Goal: Information Seeking & Learning: Learn about a topic

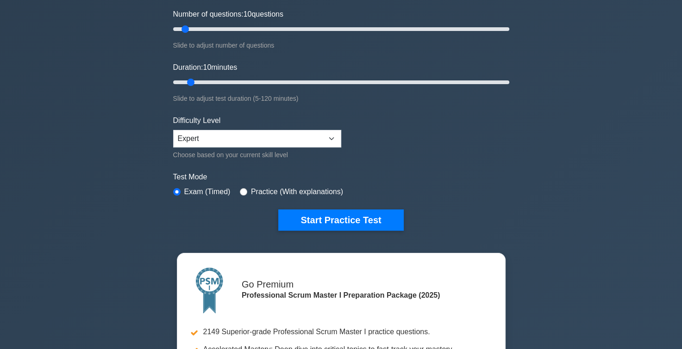
scroll to position [131, 0]
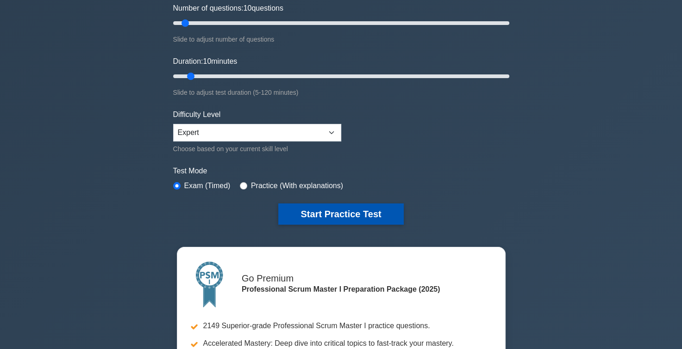
click at [319, 216] on button "Start Practice Test" at bounding box center [340, 214] width 125 height 21
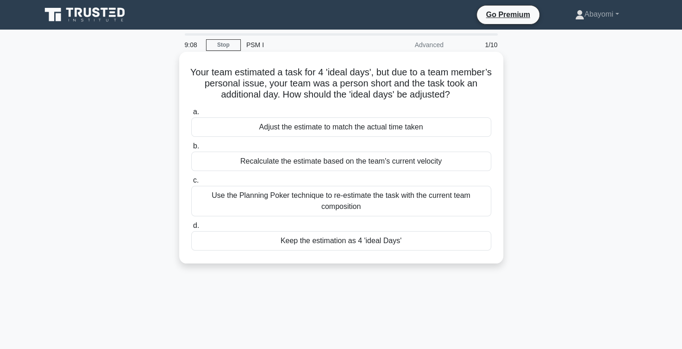
click at [345, 244] on div "Keep the estimation as 4 'ideal Days'" at bounding box center [341, 240] width 300 height 19
click at [191, 229] on input "d. Keep the estimation as 4 'ideal Days'" at bounding box center [191, 226] width 0 height 6
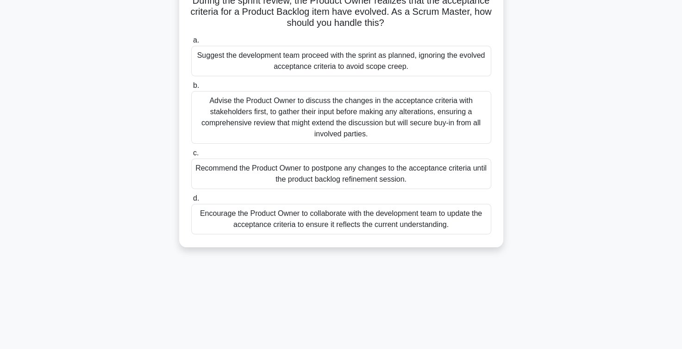
scroll to position [77, 0]
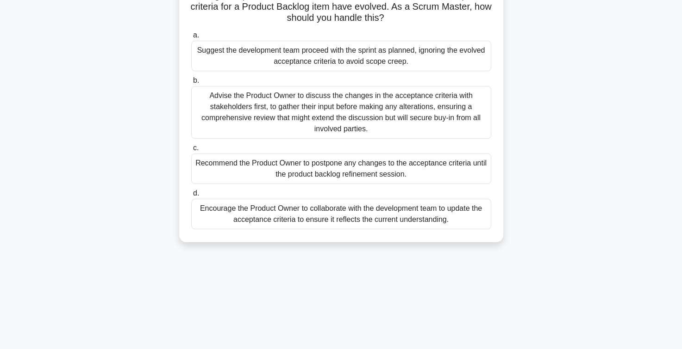
click at [312, 217] on div "Encourage the Product Owner to collaborate with the development team to update …" at bounding box center [341, 214] width 300 height 31
click at [191, 197] on input "d. Encourage the Product Owner to collaborate with the development team to upda…" at bounding box center [191, 194] width 0 height 6
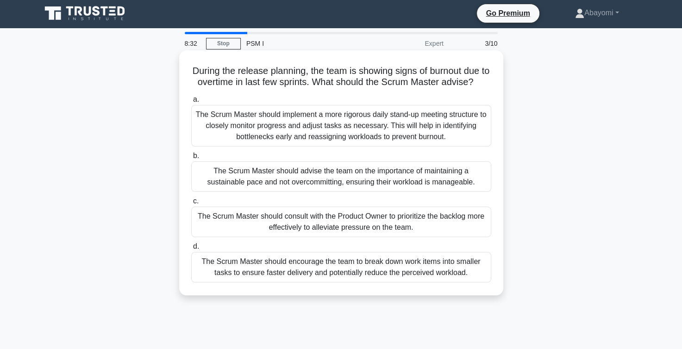
scroll to position [0, 0]
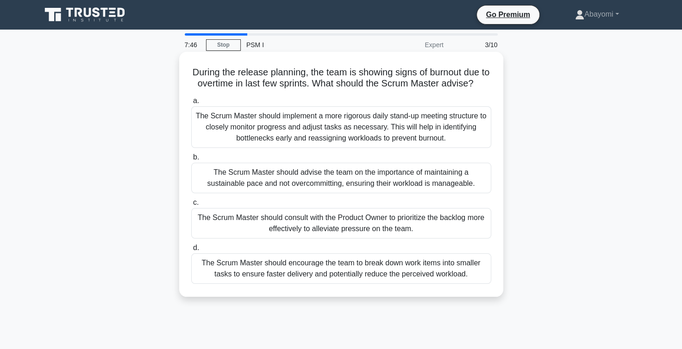
click at [286, 187] on div "The Scrum Master should advise the team on the importance of maintaining a sust…" at bounding box center [341, 178] width 300 height 31
click at [191, 161] on input "b. The Scrum Master should advise the team on the importance of maintaining a s…" at bounding box center [191, 158] width 0 height 6
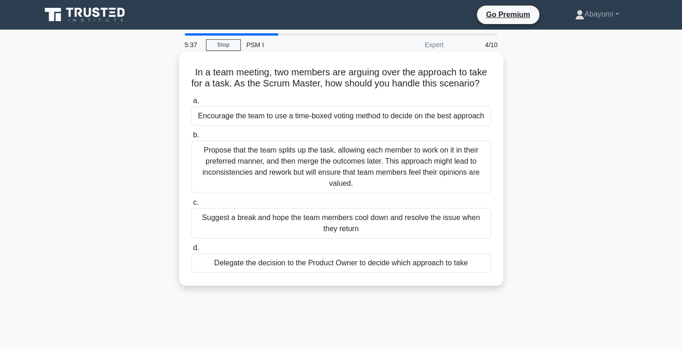
click at [304, 174] on div "Propose that the team splits up the task, allowing each member to work on it in…" at bounding box center [341, 167] width 300 height 53
click at [191, 138] on input "b. Propose that the team splits up the task, allowing each member to work on it…" at bounding box center [191, 135] width 0 height 6
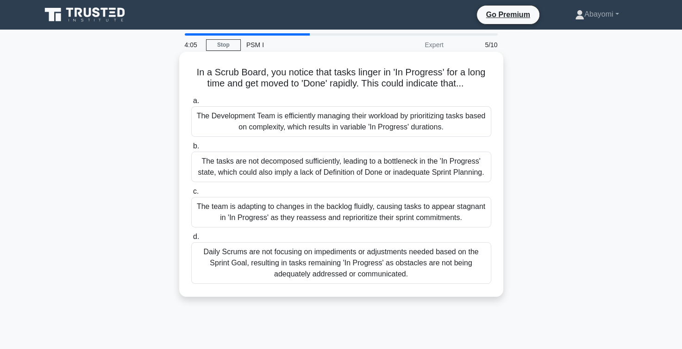
click at [353, 122] on div "The Development Team is efficiently managing their workload by prioritizing tas…" at bounding box center [341, 121] width 300 height 31
click at [191, 104] on input "a. The Development Team is efficiently managing their workload by prioritizing …" at bounding box center [191, 101] width 0 height 6
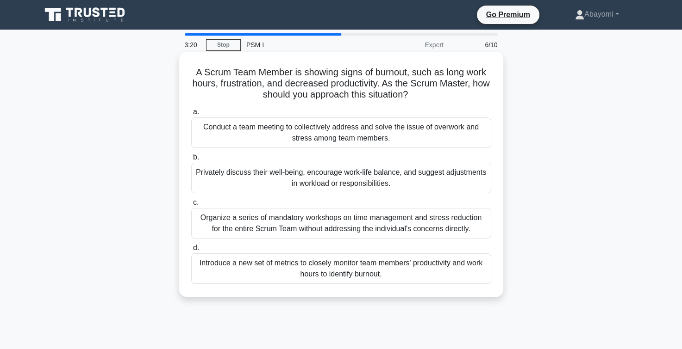
click at [342, 182] on div "Privately discuss their well-being, encourage work-life balance, and suggest ad…" at bounding box center [341, 178] width 300 height 31
click at [191, 161] on input "b. Privately discuss their well-being, encourage work-life balance, and suggest…" at bounding box center [191, 158] width 0 height 6
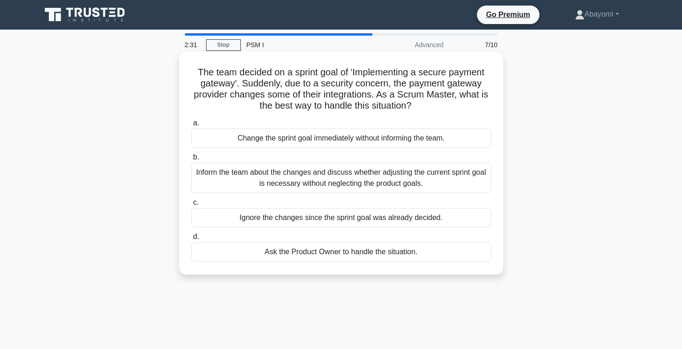
click at [344, 180] on div "Inform the team about the changes and discuss whether adjusting the current spr…" at bounding box center [341, 178] width 300 height 31
click at [191, 161] on input "b. Inform the team about the changes and discuss whether adjusting the current …" at bounding box center [191, 158] width 0 height 6
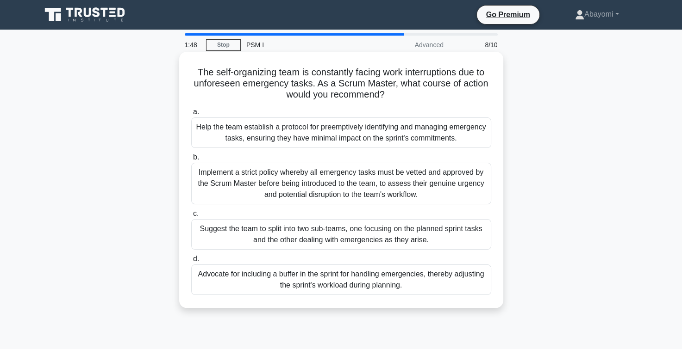
click at [311, 139] on div "Help the team establish a protocol for preemptively identifying and managing em…" at bounding box center [341, 133] width 300 height 31
click at [191, 115] on input "a. Help the team establish a protocol for preemptively identifying and managing…" at bounding box center [191, 112] width 0 height 6
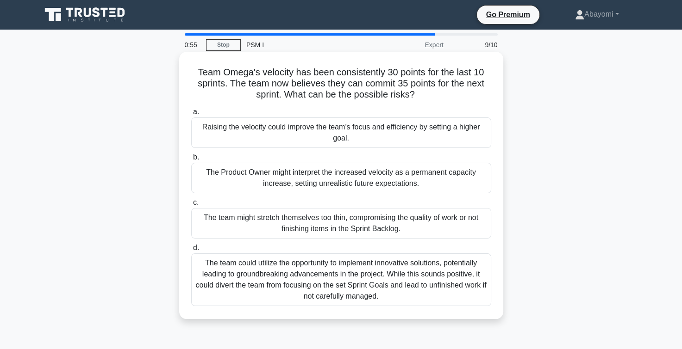
click at [296, 223] on div "The team might stretch themselves too thin, compromising the quality of work or…" at bounding box center [341, 223] width 300 height 31
click at [191, 206] on input "c. The team might stretch themselves too thin, compromising the quality of work…" at bounding box center [191, 203] width 0 height 6
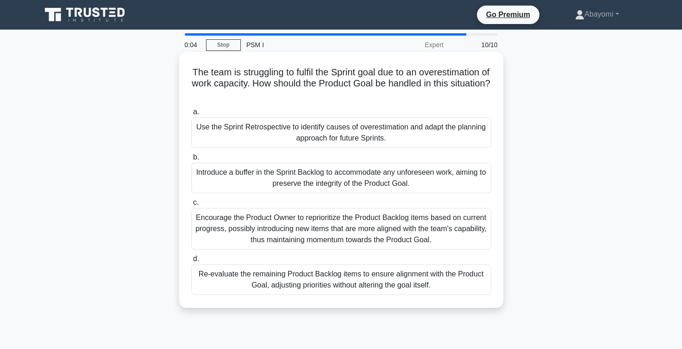
click at [317, 125] on div "Use the Sprint Retrospective to identify causes of overestimation and adapt the…" at bounding box center [341, 133] width 300 height 31
click at [191, 115] on input "a. Use the Sprint Retrospective to identify causes of overestimation and adapt …" at bounding box center [191, 112] width 0 height 6
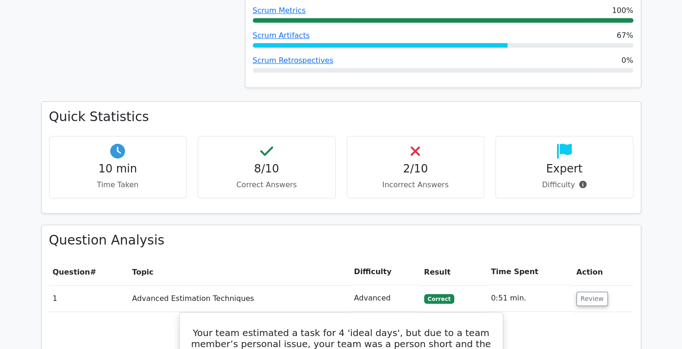
scroll to position [540, 0]
